Goal: Task Accomplishment & Management: Manage account settings

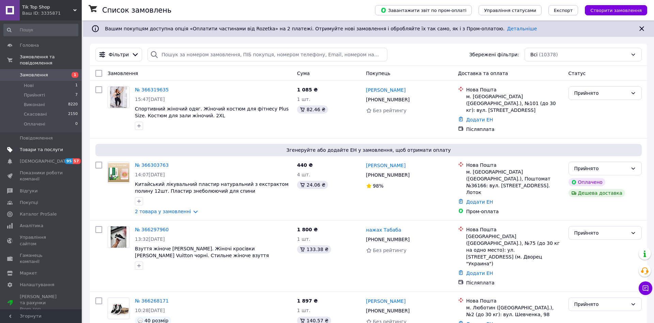
click at [37, 147] on span "Товари та послуги" at bounding box center [41, 150] width 43 height 6
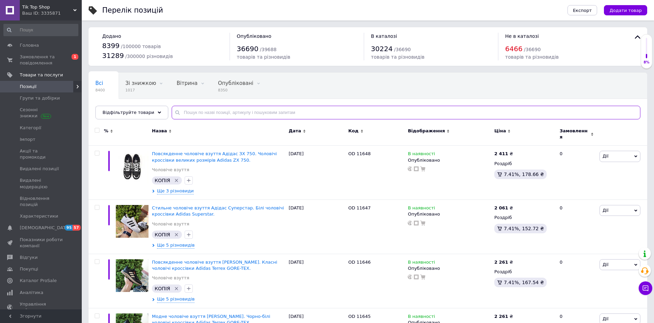
click at [199, 116] on input "text" at bounding box center [406, 113] width 469 height 14
paste input "14831"
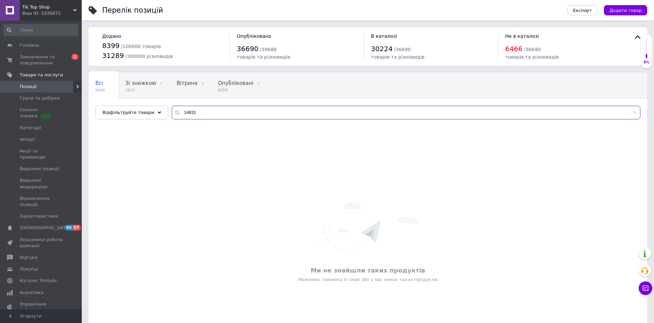
drag, startPoint x: 202, startPoint y: 113, endPoint x: 141, endPoint y: 111, distance: 60.3
click at [172, 111] on input "14831" at bounding box center [406, 113] width 469 height 14
paste input "20630"
type input "20630"
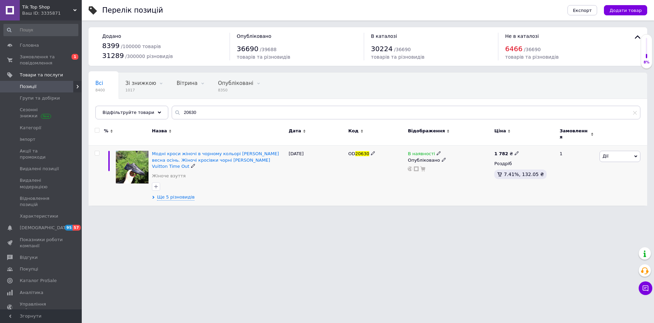
click at [623, 151] on span "Дії" at bounding box center [620, 156] width 41 height 11
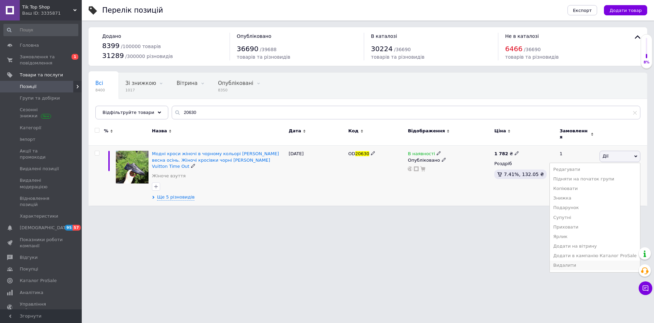
click at [580, 260] on li "Видалити" at bounding box center [595, 265] width 90 height 10
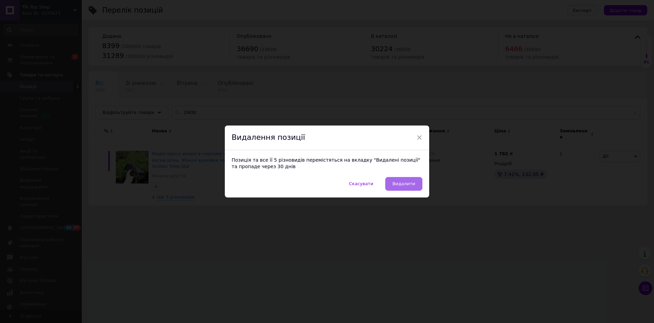
click at [402, 184] on span "Видалити" at bounding box center [404, 183] width 23 height 5
